Goal: Information Seeking & Learning: Learn about a topic

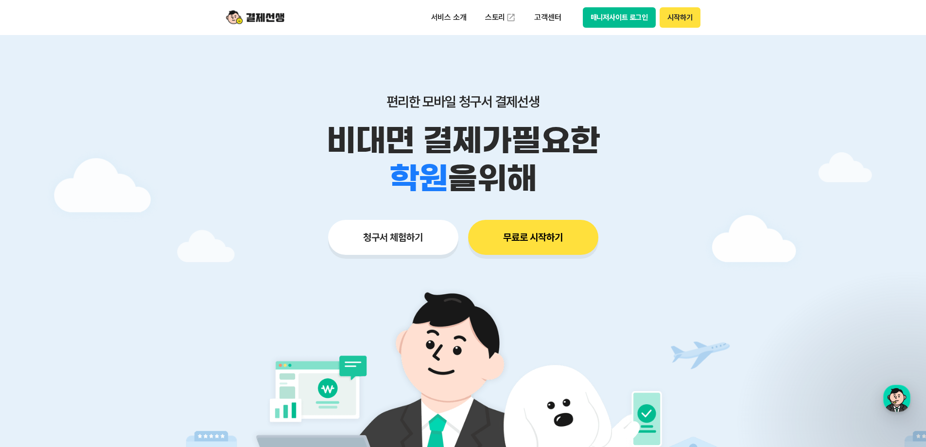
click at [297, 138] on p "비대면 결제가 필요한" at bounding box center [463, 140] width 498 height 38
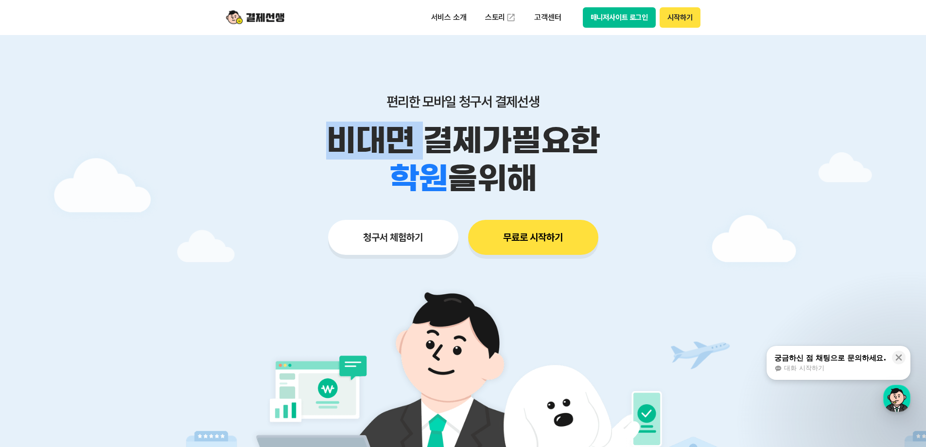
click at [297, 138] on p "비대면 결제가 필요한" at bounding box center [463, 140] width 498 height 38
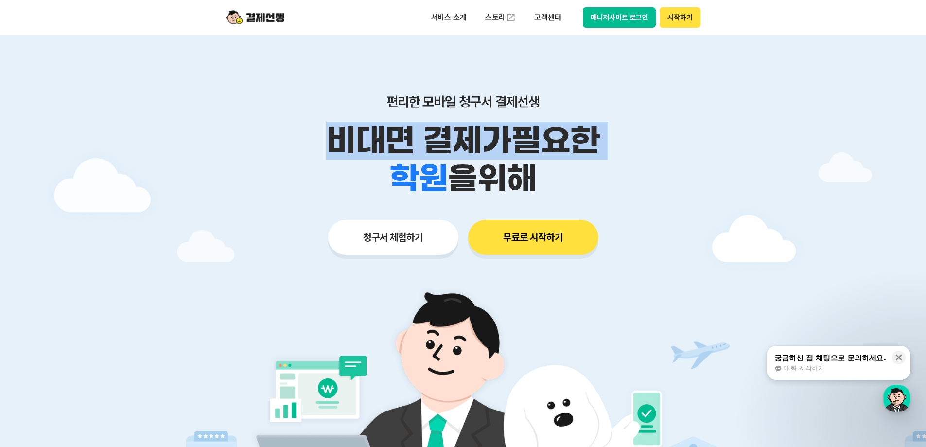
click at [297, 138] on p "비대면 결제가 필요한" at bounding box center [463, 140] width 498 height 38
click at [297, 166] on div "학원 공부방 호텔 쇼핑몰 병원 배달 보험사 항공사 골프장 을 위해" at bounding box center [463, 178] width 498 height 38
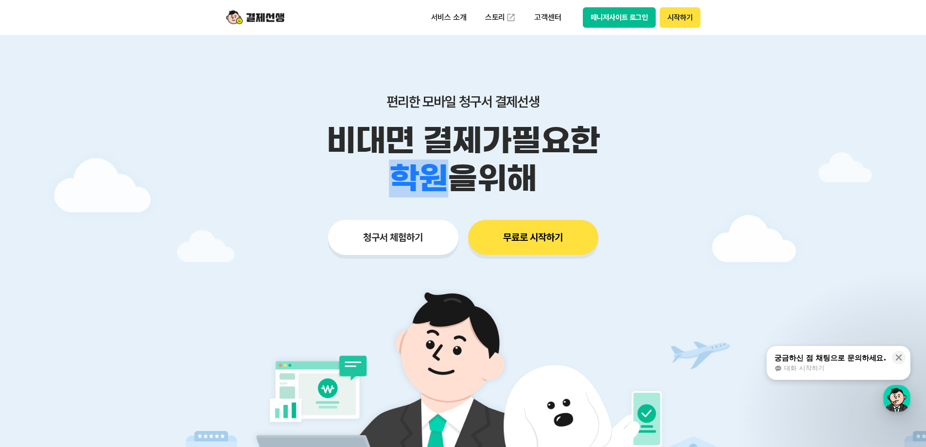
click at [297, 166] on div "학원 공부방 호텔 쇼핑몰 병원 배달 보험사 항공사 골프장 을 위해" at bounding box center [463, 178] width 498 height 38
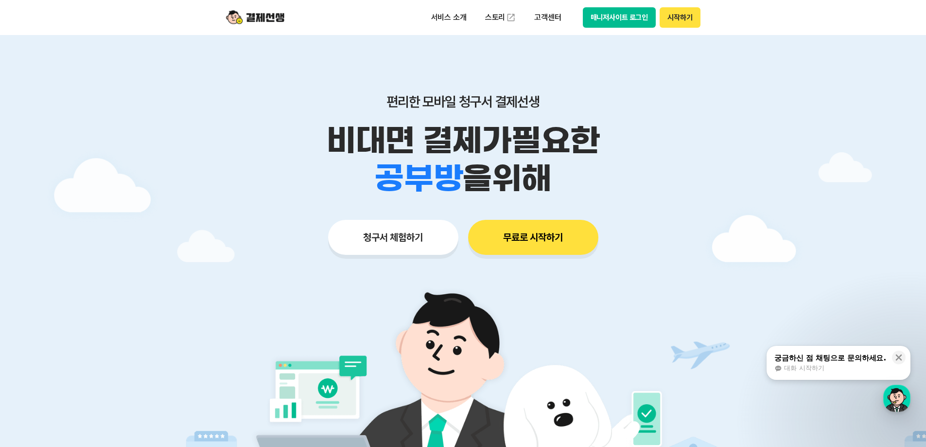
click at [275, 129] on p "비대면 결제가 필요한" at bounding box center [463, 140] width 498 height 38
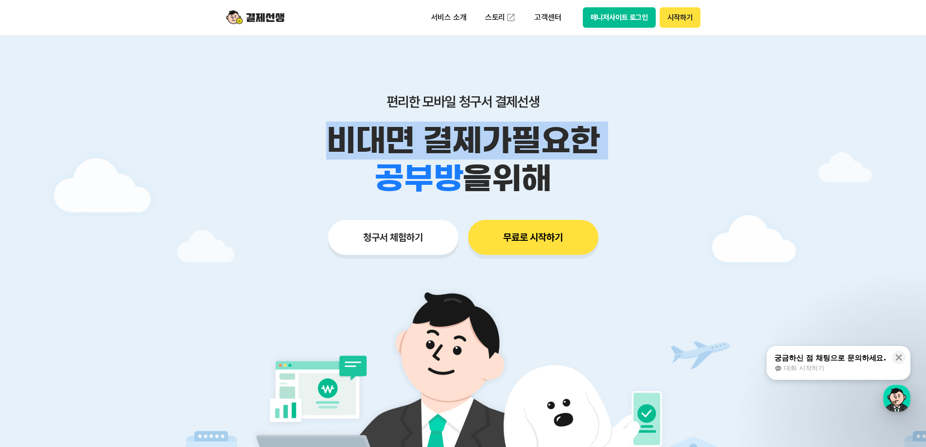
click at [275, 129] on p "비대면 결제가 필요한" at bounding box center [463, 140] width 498 height 38
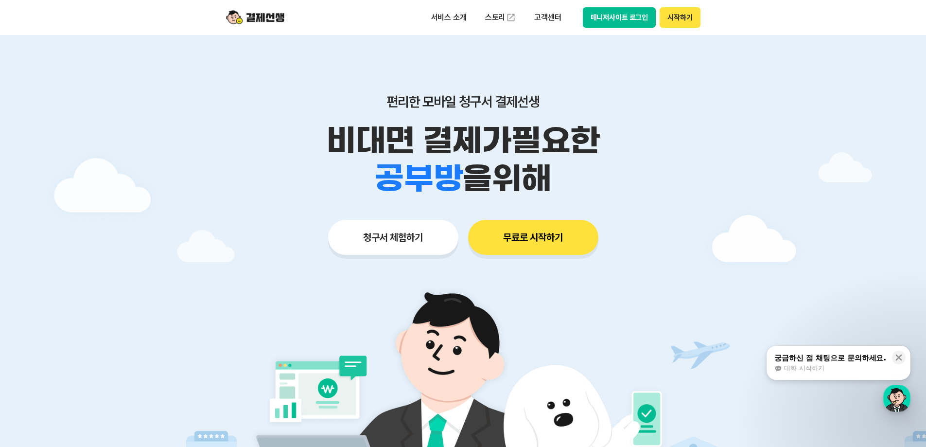
click at [277, 91] on div "편리한 모바일 청구서 결제선생 비대면 결제가 필요한 학원 공부방 호텔 쇼핑몰 병원 배달 보험사 항공사 골프장 을 위해 청구서 체험하기 무료로 …" at bounding box center [463, 155] width 498 height 240
click at [175, 11] on header "서비스 소개 스토리 고객센터 매니저사이트 로그인 시작하기" at bounding box center [463, 17] width 926 height 35
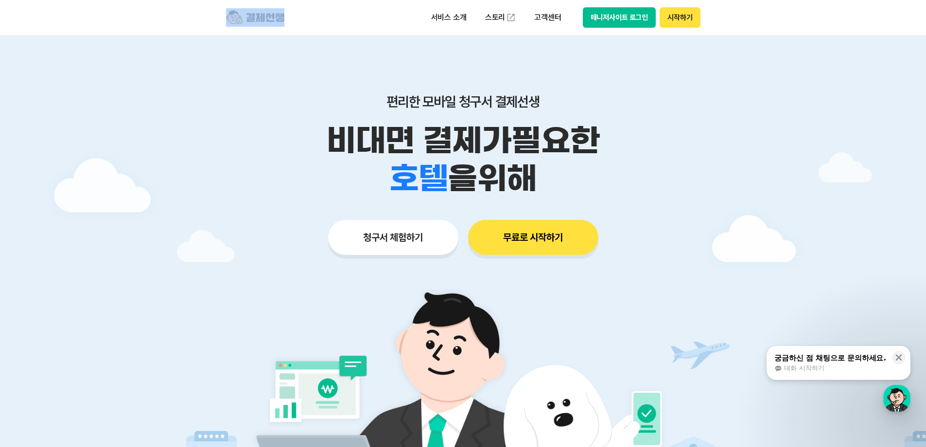
click at [175, 11] on header "서비스 소개 스토리 고객센터 매니저사이트 로그인 시작하기" at bounding box center [463, 17] width 926 height 35
click at [145, 47] on div at bounding box center [463, 291] width 926 height 513
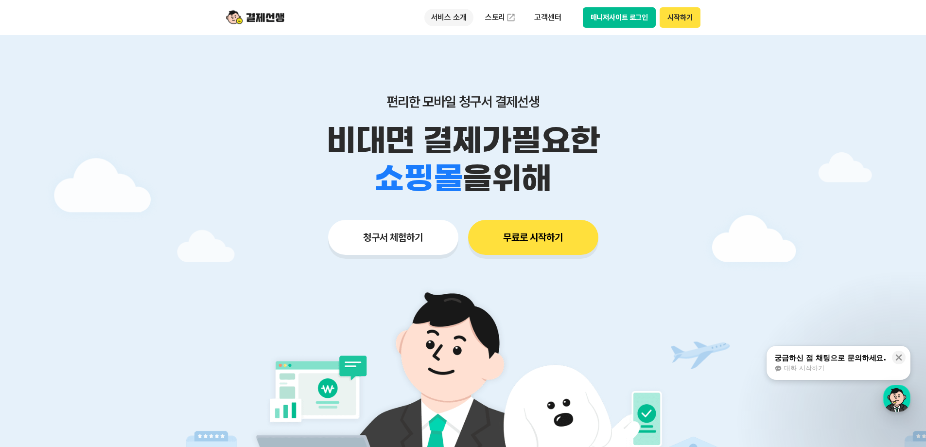
click at [444, 15] on p "서비스 소개" at bounding box center [448, 17] width 49 height 17
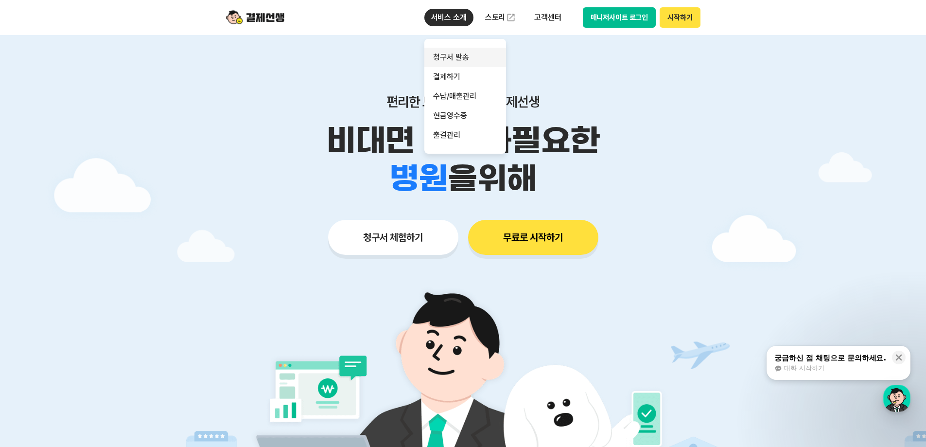
click at [457, 54] on link "청구서 발송" at bounding box center [465, 57] width 82 height 19
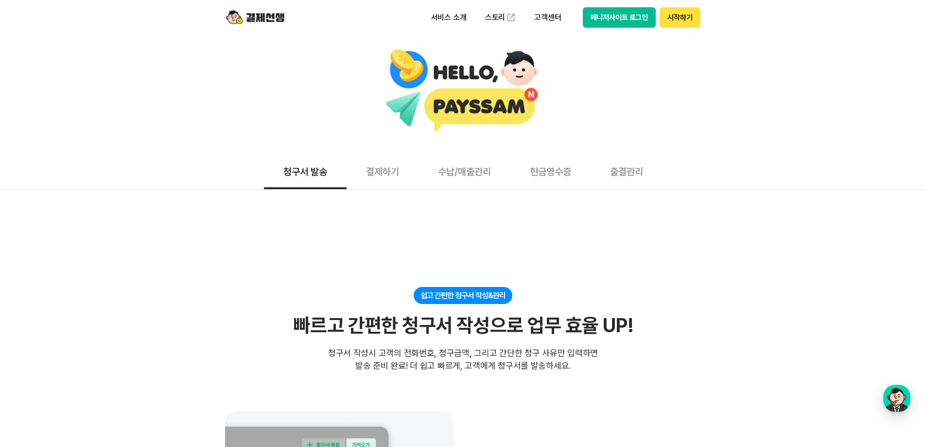
click at [178, 164] on div "청구서 발송 결제하기 수납/매출관리 현금영수증 출결관리" at bounding box center [463, 171] width 926 height 36
click at [182, 30] on header "서비스 소개 스토리 고객센터 매니저사이트 로그인 시작하기" at bounding box center [463, 17] width 926 height 35
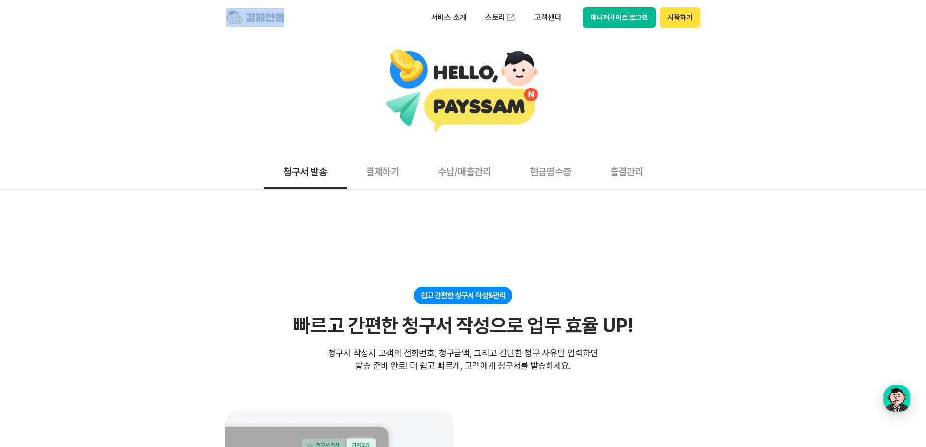
click at [182, 30] on header "서비스 소개 스토리 고객센터 매니저사이트 로그인 시작하기" at bounding box center [463, 17] width 926 height 35
click at [490, 18] on link "스토리" at bounding box center [500, 17] width 45 height 19
